Goal: Transaction & Acquisition: Purchase product/service

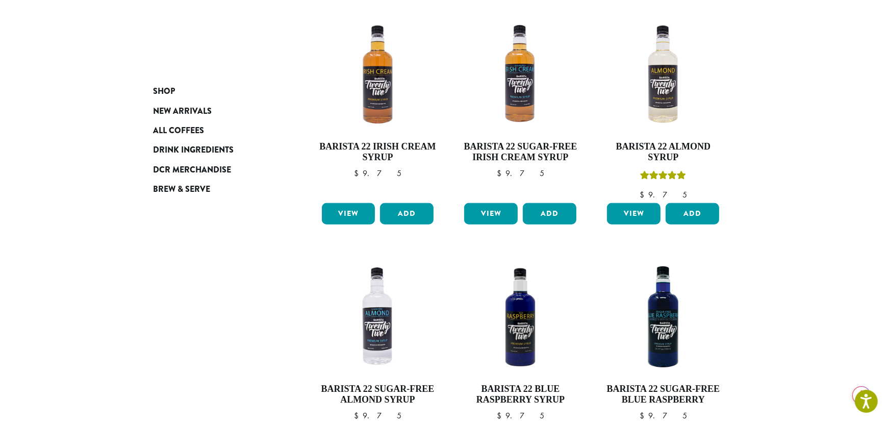
scroll to position [459, 0]
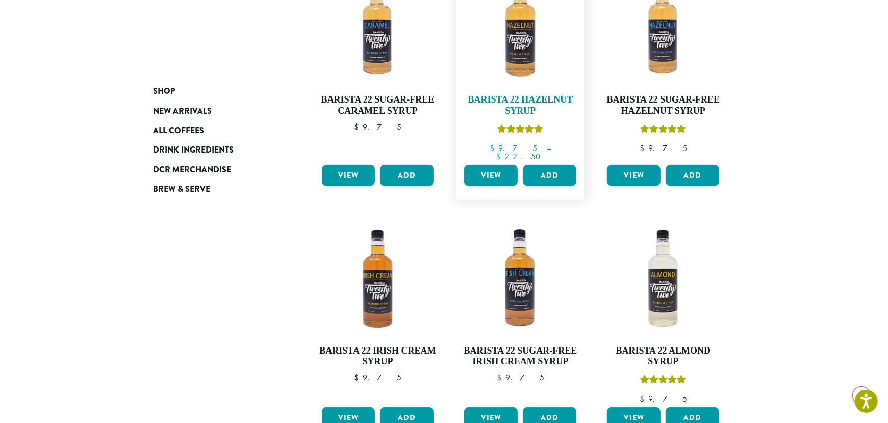
click at [514, 94] on h4 "Barista 22 Hazelnut Syrup" at bounding box center [520, 105] width 117 height 22
click at [502, 94] on h4 "Barista 22 Hazelnut Syrup" at bounding box center [520, 105] width 117 height 22
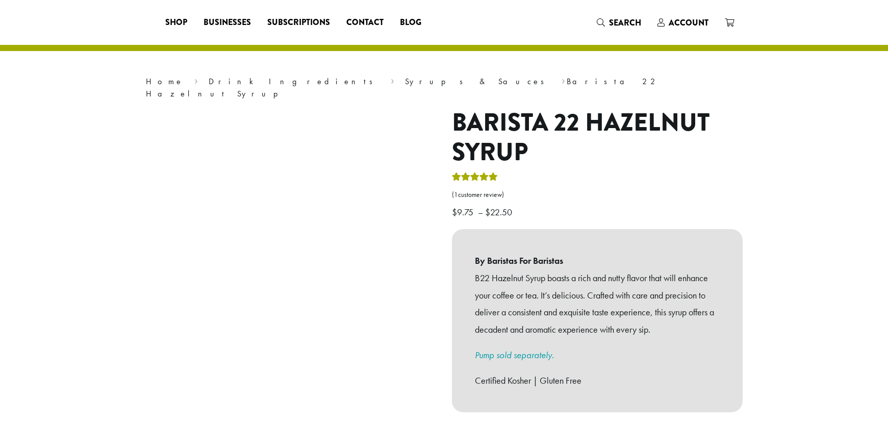
drag, startPoint x: 0, startPoint y: 0, endPoint x: 482, endPoint y: 161, distance: 507.9
click at [482, 172] on icon "Rated 5.00 out of 5" at bounding box center [484, 176] width 9 height 8
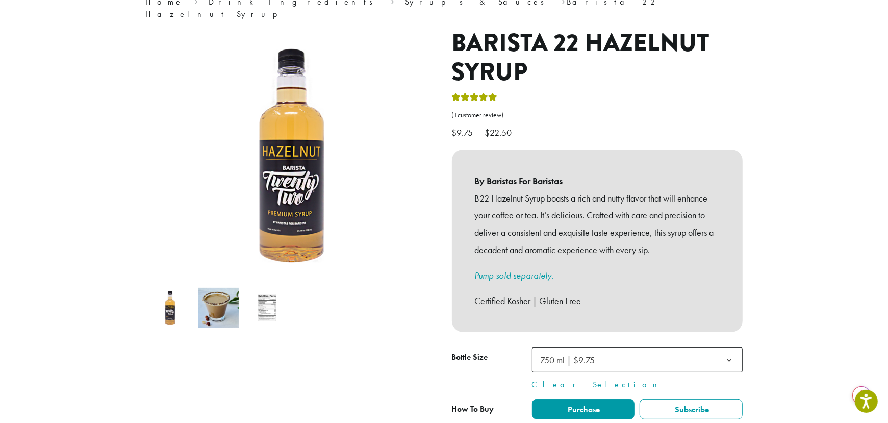
scroll to position [102, 0]
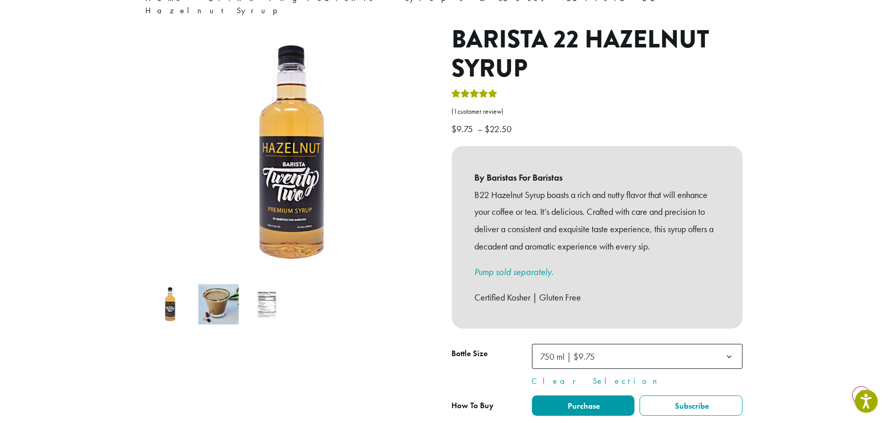
click at [264, 291] on img at bounding box center [267, 304] width 40 height 40
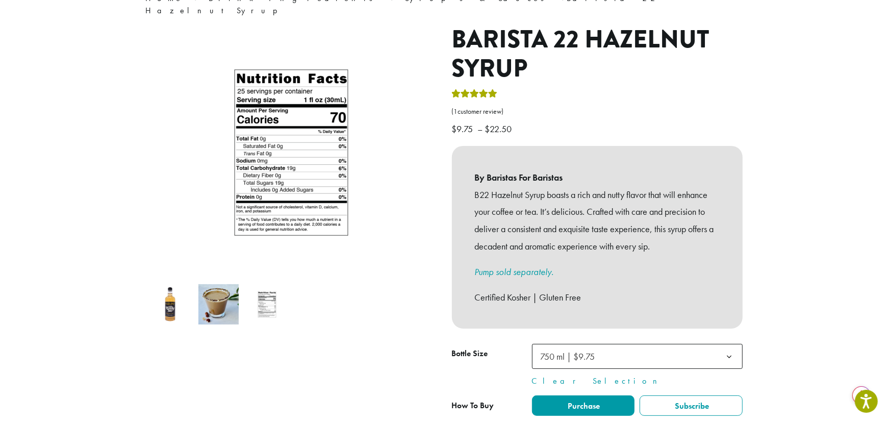
click at [219, 284] on img at bounding box center [218, 304] width 40 height 40
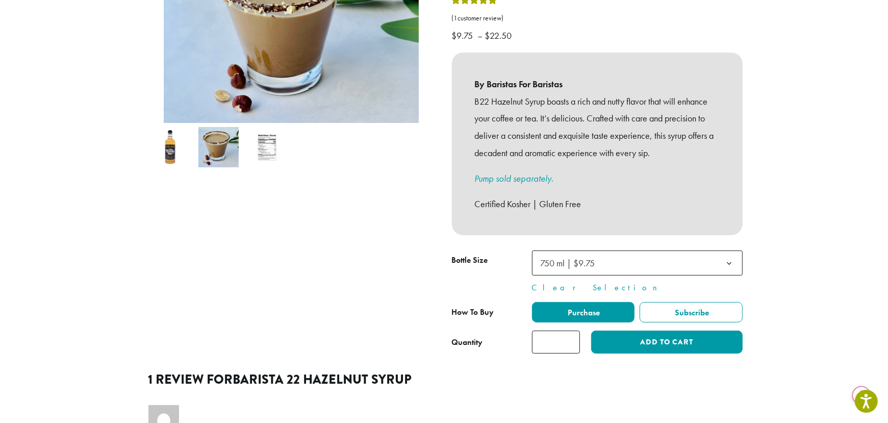
scroll to position [0, 0]
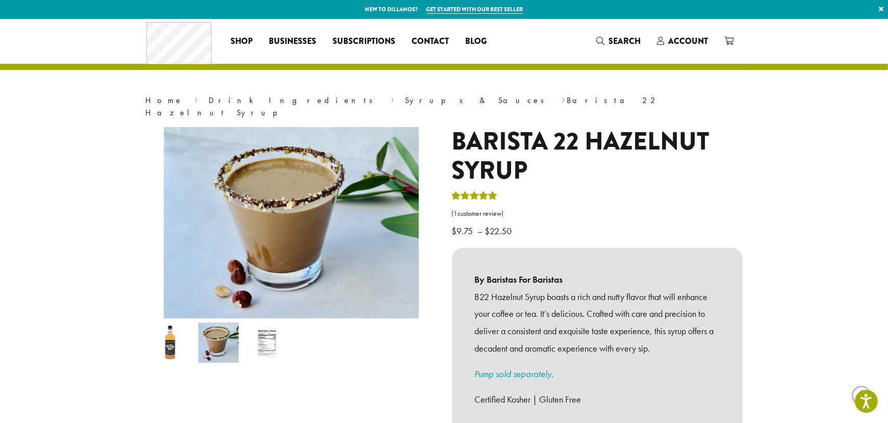
click at [167, 343] on img at bounding box center [170, 342] width 40 height 40
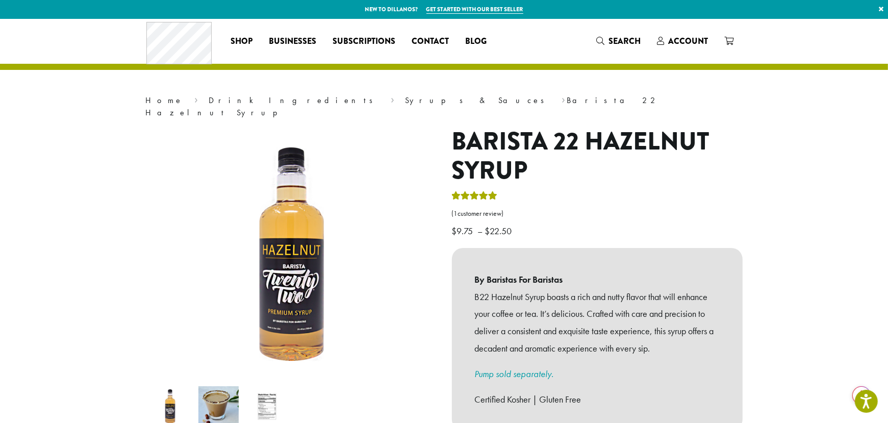
click at [269, 387] on img at bounding box center [267, 406] width 40 height 40
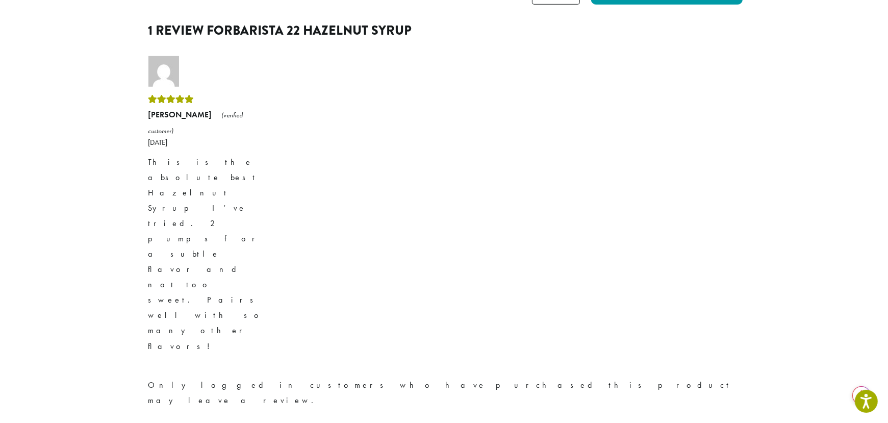
scroll to position [612, 0]
